Goal: Task Accomplishment & Management: Manage account settings

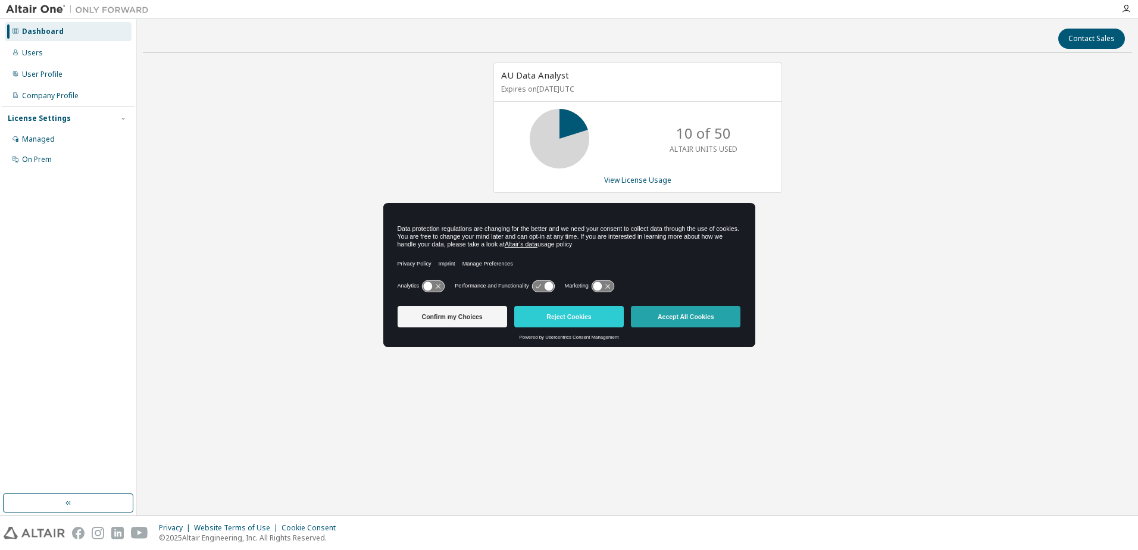
click at [656, 312] on button "Accept All Cookies" at bounding box center [685, 316] width 109 height 21
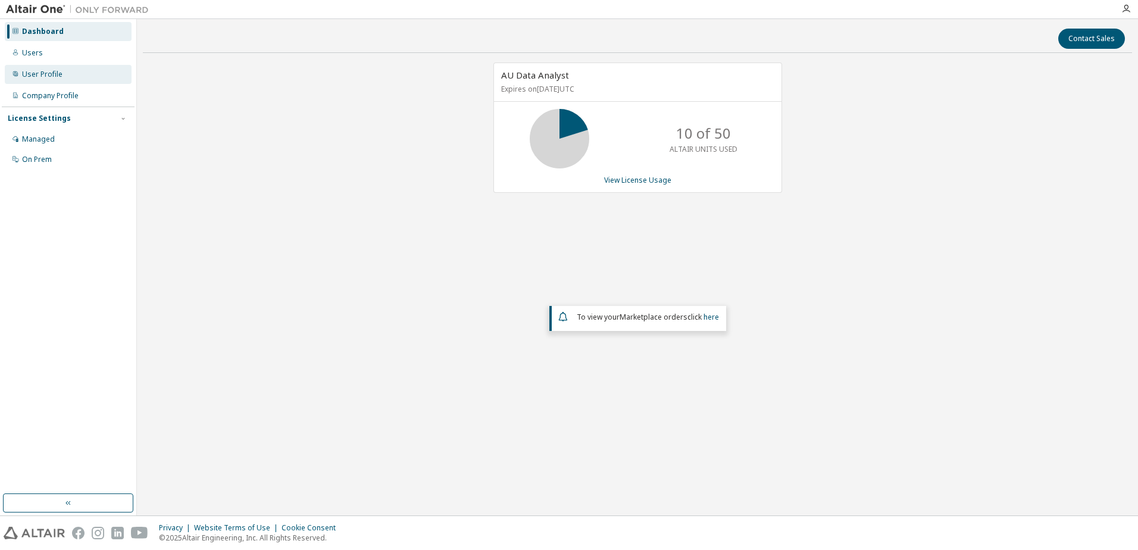
click at [58, 83] on div "User Profile" at bounding box center [68, 74] width 127 height 19
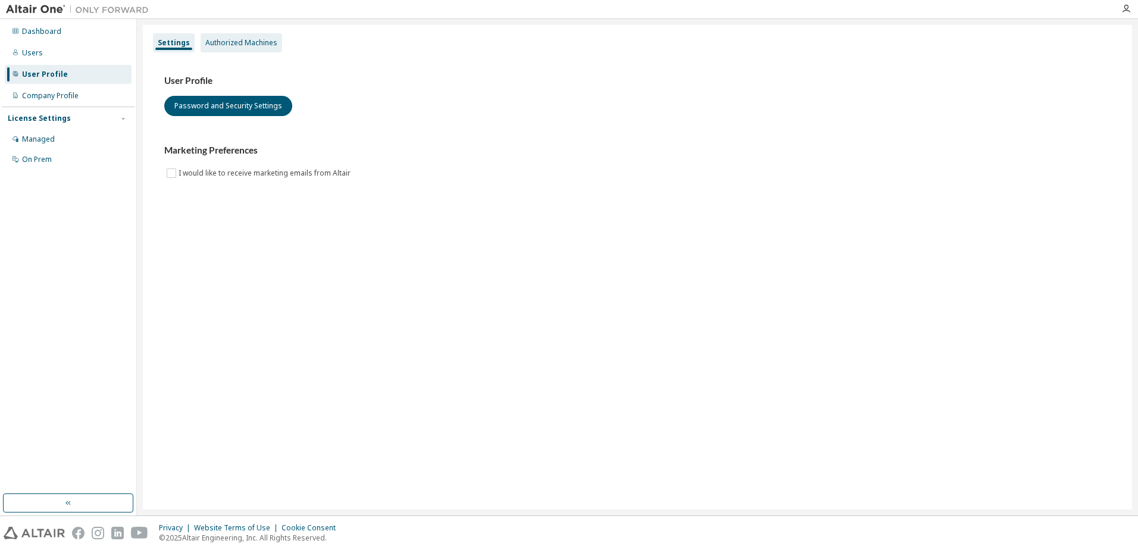
click at [225, 42] on div "Authorized Machines" at bounding box center [241, 43] width 72 height 10
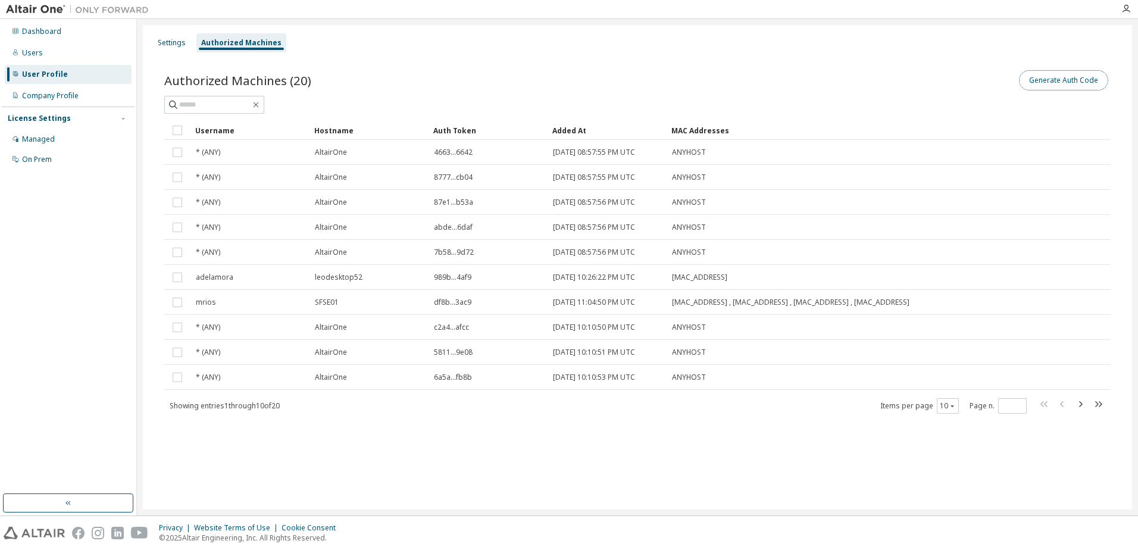
click at [1085, 77] on button "Generate Auth Code" at bounding box center [1063, 80] width 89 height 20
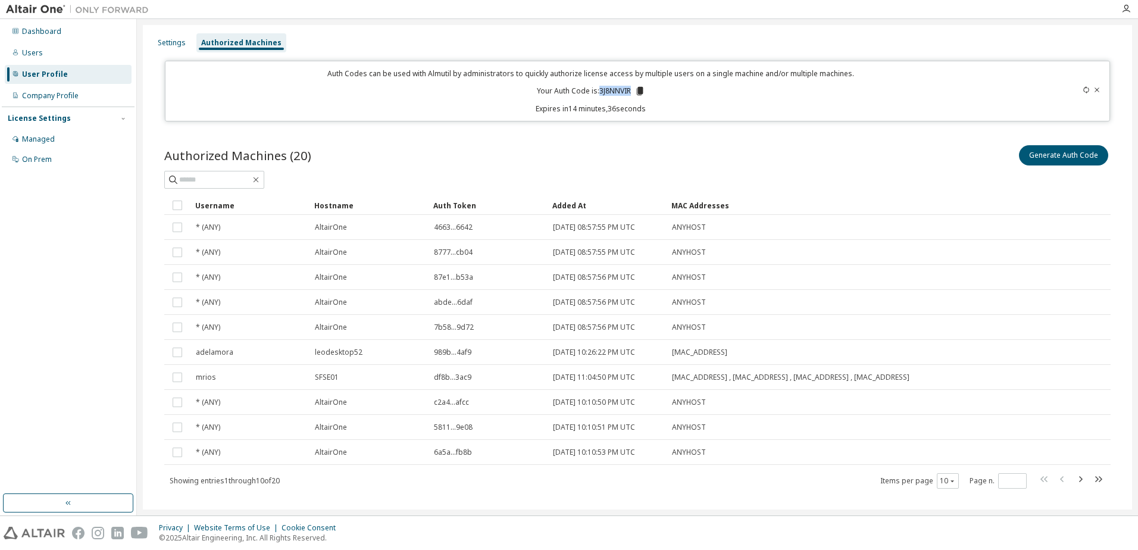
drag, startPoint x: 597, startPoint y: 93, endPoint x: 627, endPoint y: 92, distance: 29.2
click at [627, 92] on p "Your Auth Code is: 3J8NNVIR" at bounding box center [591, 91] width 108 height 11
copy p "3J8NNVIR"
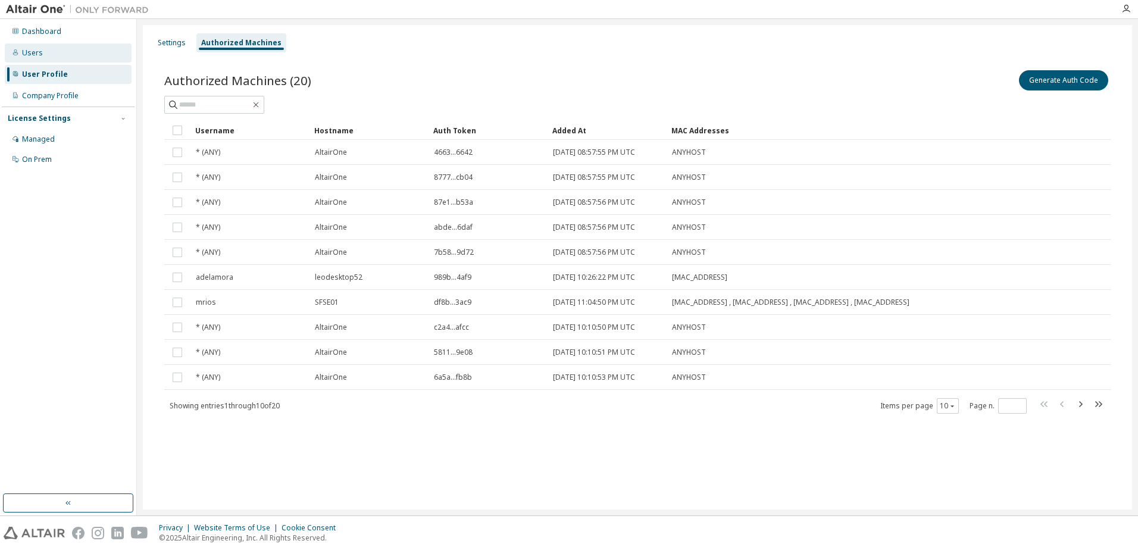
click at [43, 47] on div "Users" at bounding box center [68, 52] width 127 height 19
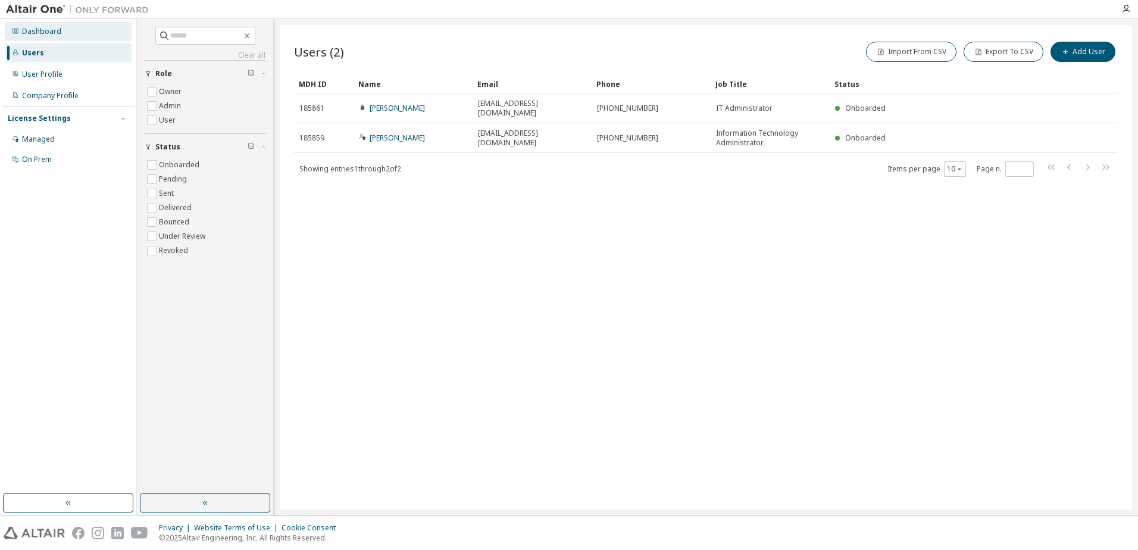
click at [48, 30] on div "Dashboard" at bounding box center [41, 32] width 39 height 10
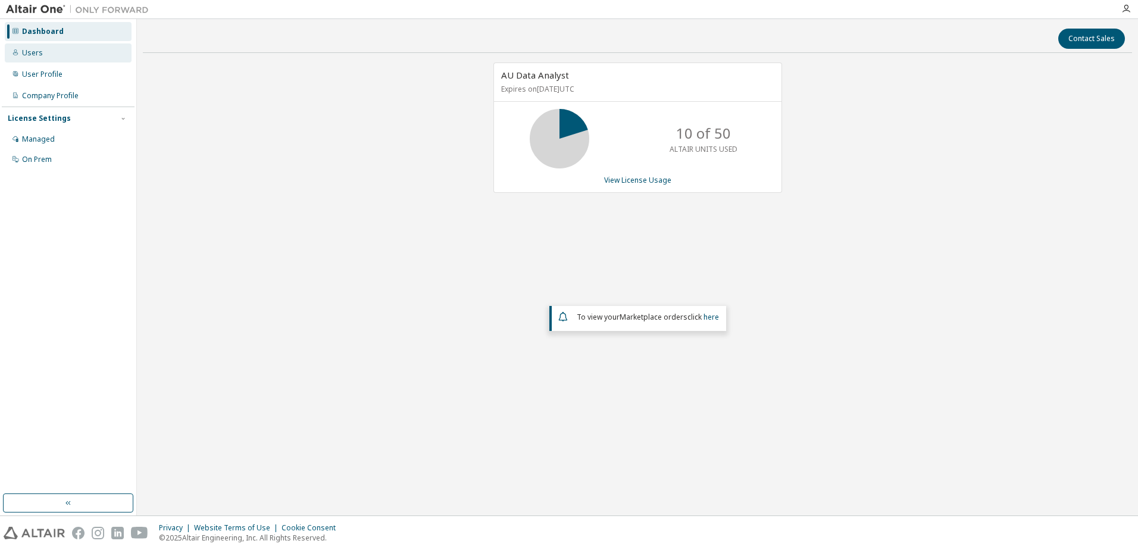
click at [48, 61] on div "Users" at bounding box center [68, 52] width 127 height 19
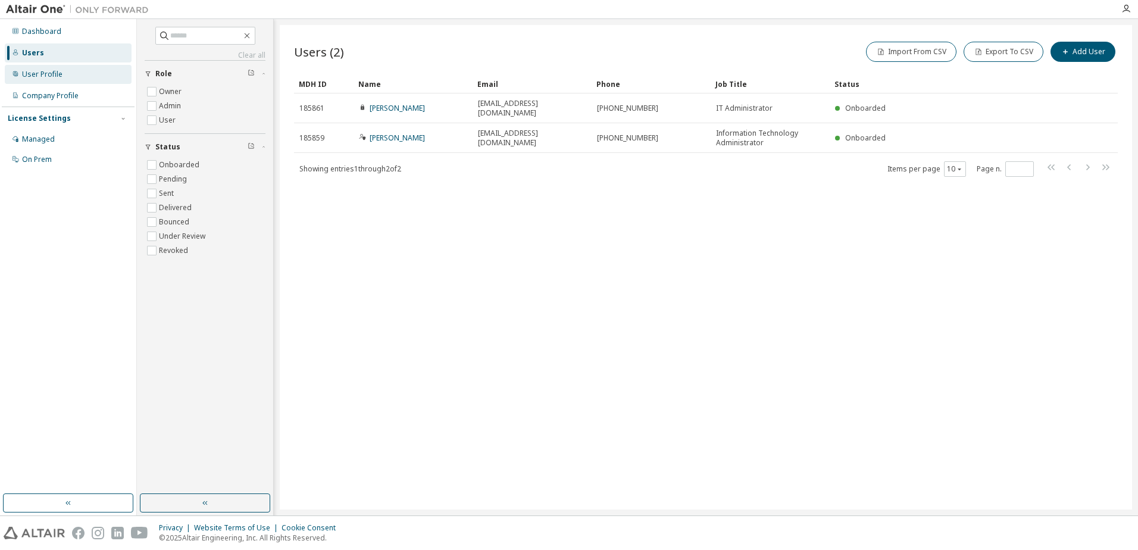
click at [46, 77] on div "User Profile" at bounding box center [42, 75] width 40 height 10
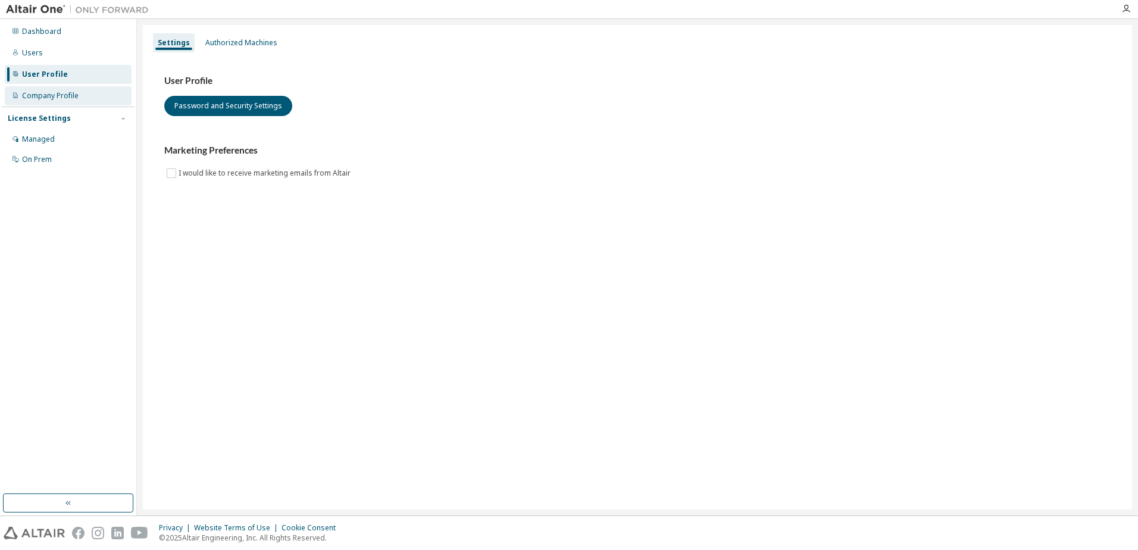
click at [45, 98] on div "Company Profile" at bounding box center [50, 96] width 57 height 10
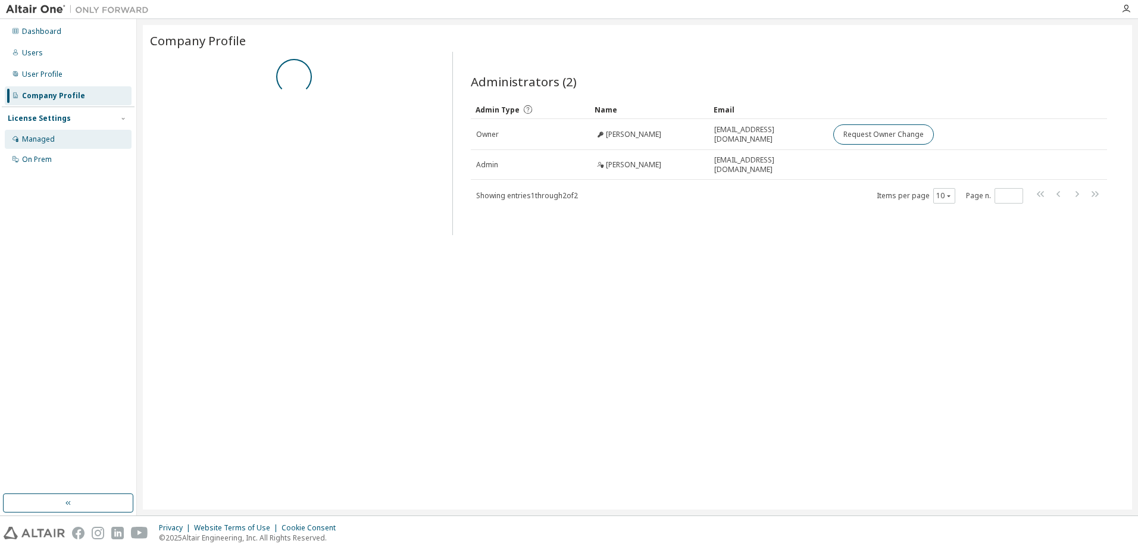
click at [40, 140] on div "Managed" at bounding box center [38, 139] width 33 height 10
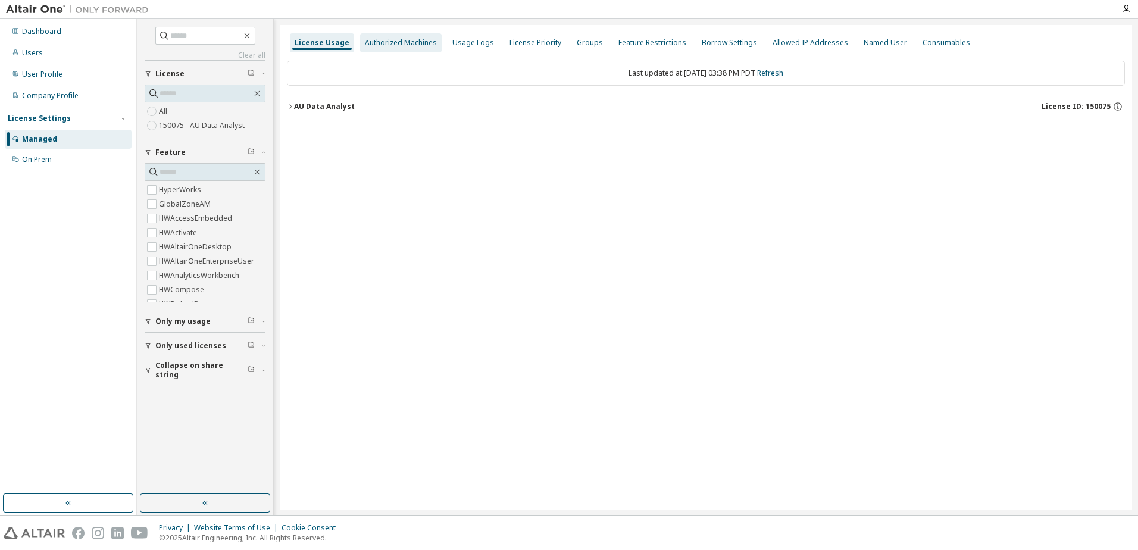
click at [403, 40] on div "Authorized Machines" at bounding box center [401, 43] width 72 height 10
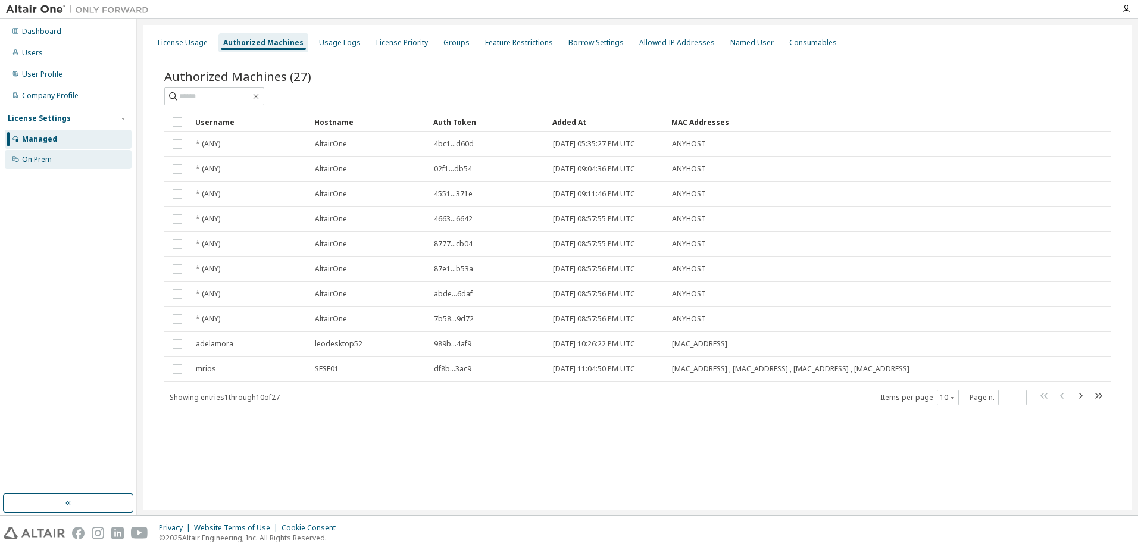
click at [48, 154] on div "On Prem" at bounding box center [68, 159] width 127 height 19
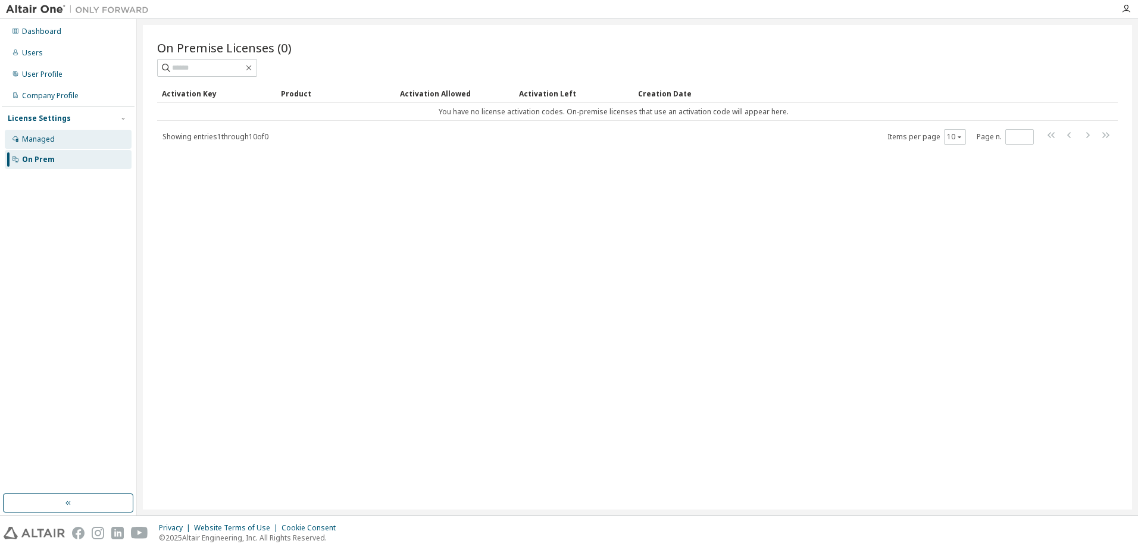
click at [52, 140] on div "Managed" at bounding box center [38, 139] width 33 height 10
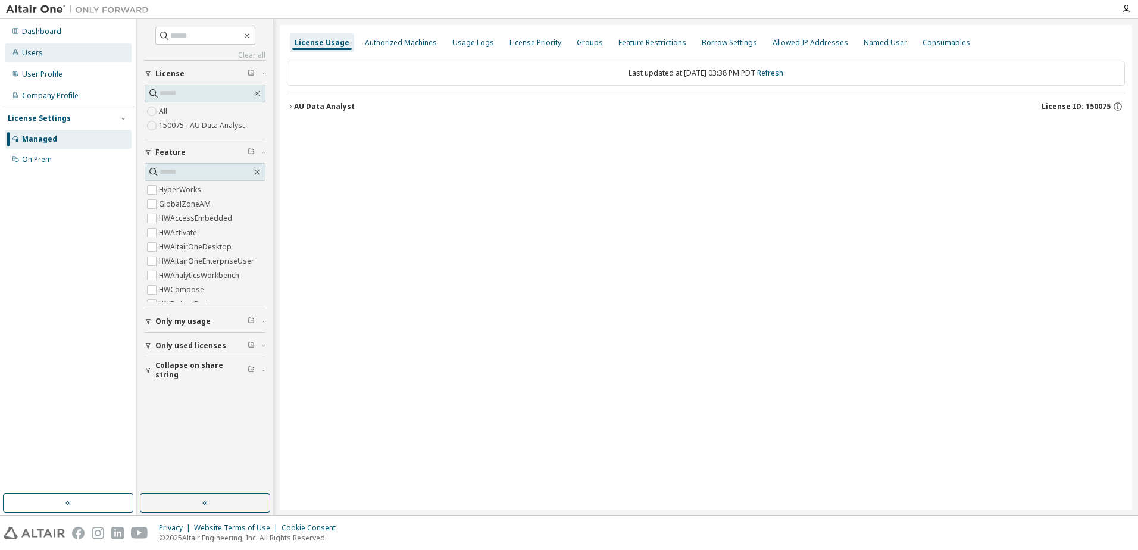
click at [47, 57] on div "Users" at bounding box center [68, 52] width 127 height 19
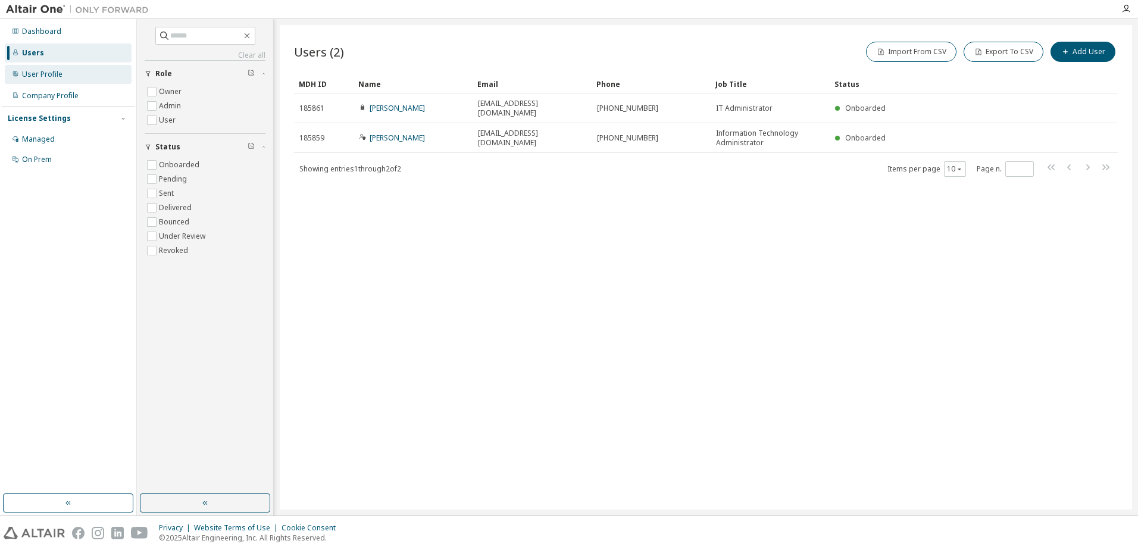
click at [52, 78] on div "User Profile" at bounding box center [42, 75] width 40 height 10
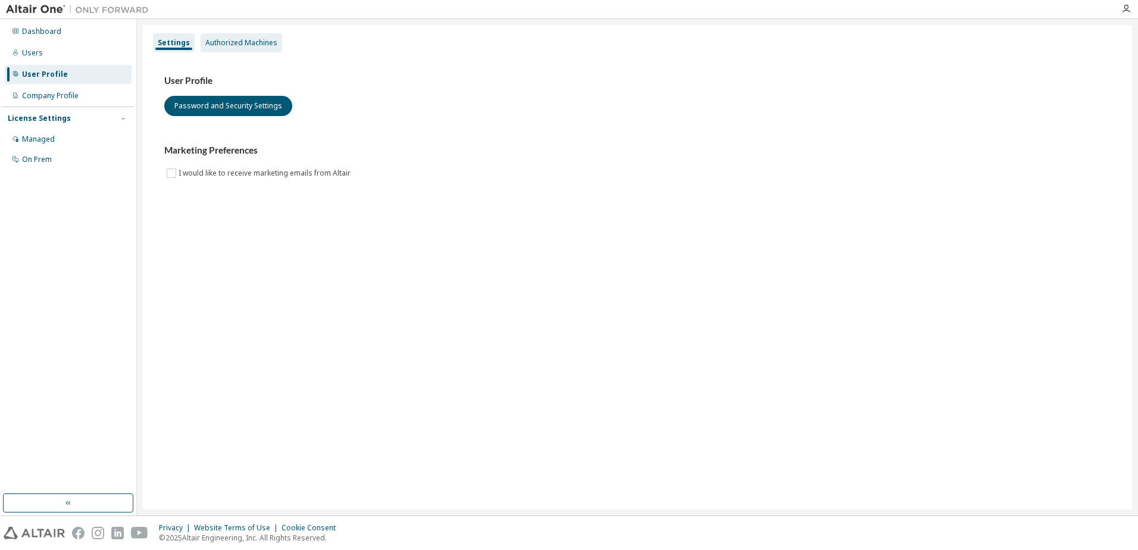
click at [260, 42] on div "Authorized Machines" at bounding box center [241, 43] width 72 height 10
